Goal: Task Accomplishment & Management: Manage account settings

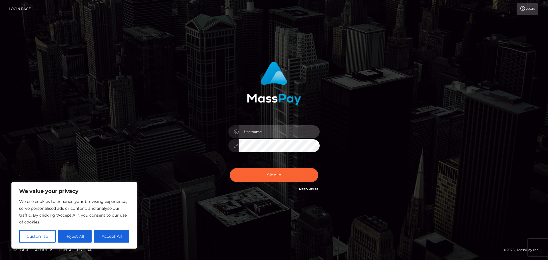
click at [255, 134] on input "text" at bounding box center [279, 131] width 81 height 13
paste input "hello.feetfinder"
type input "hello.feetfinder"
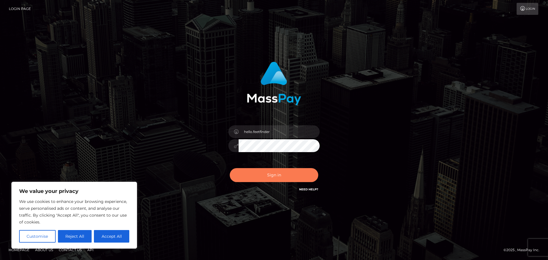
click at [291, 173] on button "Sign in" at bounding box center [274, 175] width 89 height 14
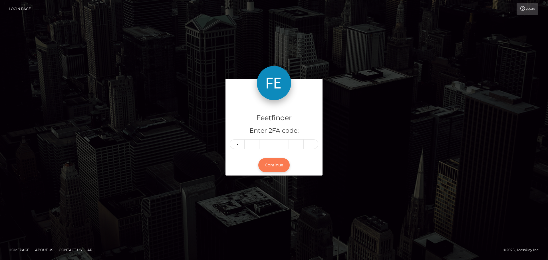
type input "4"
type input "2"
type input "9"
type input "8"
type input "9"
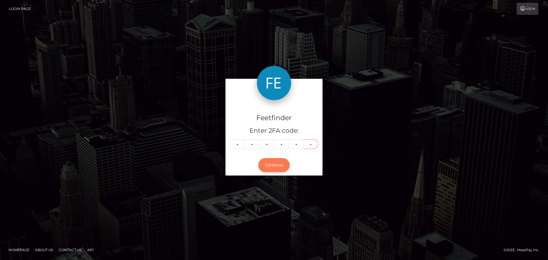
type input "4"
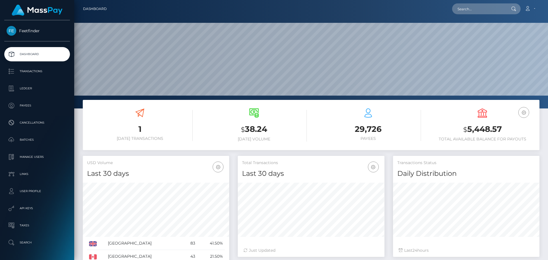
scroll to position [101, 147]
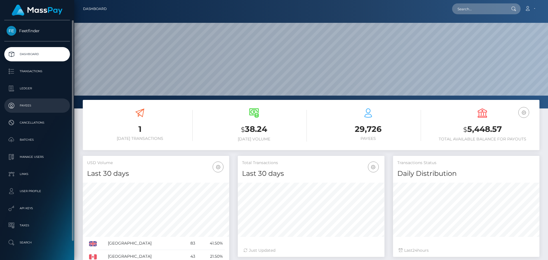
click at [37, 108] on p "Payees" at bounding box center [37, 105] width 61 height 9
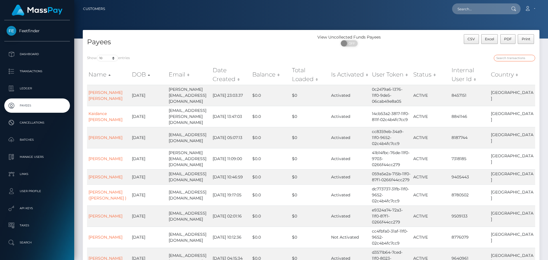
click at [508, 57] on input "search" at bounding box center [514, 58] width 41 height 7
paste input "95004277-88e3-11f0-8023-0266f44cc279"
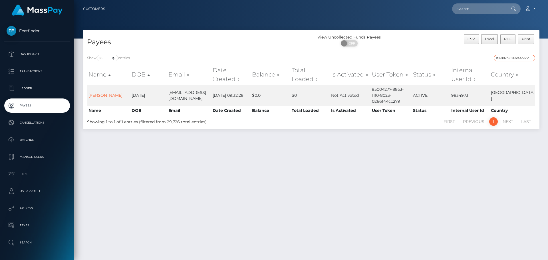
type input "95004277-88e3-11f0-8023-0266f44cc279"
